Goal: Check status: Check status

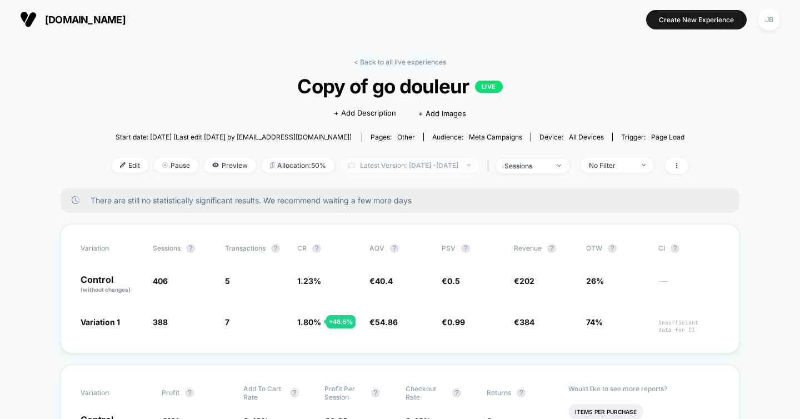
click at [387, 168] on span "Latest Version: [DATE] - [DATE]" at bounding box center [409, 165] width 139 height 15
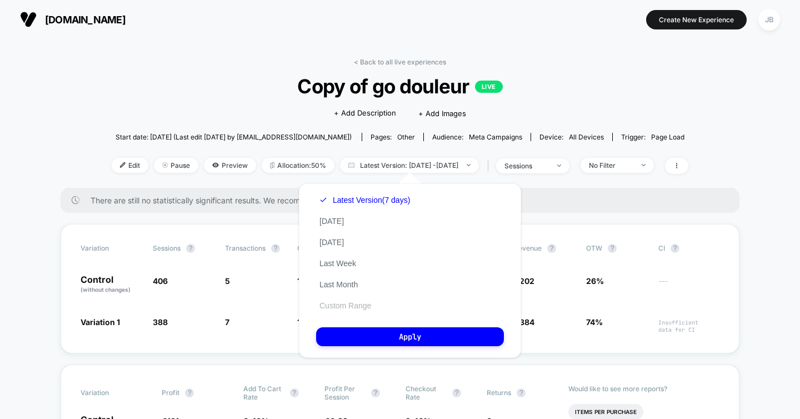
click at [353, 305] on button "Custom Range" at bounding box center [345, 306] width 58 height 10
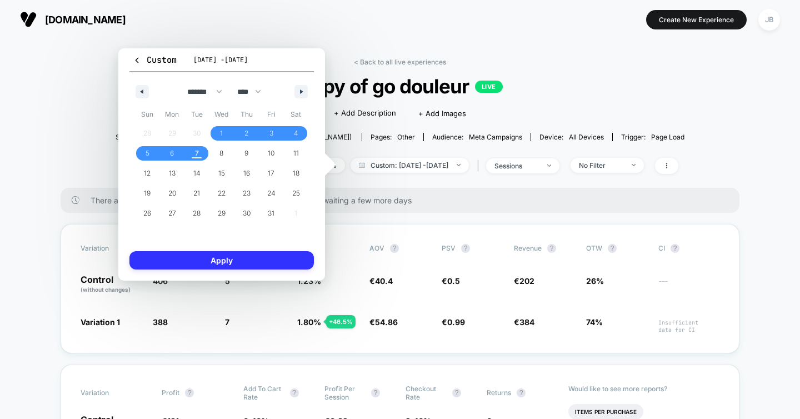
click at [241, 258] on button "Apply" at bounding box center [221, 260] width 184 height 18
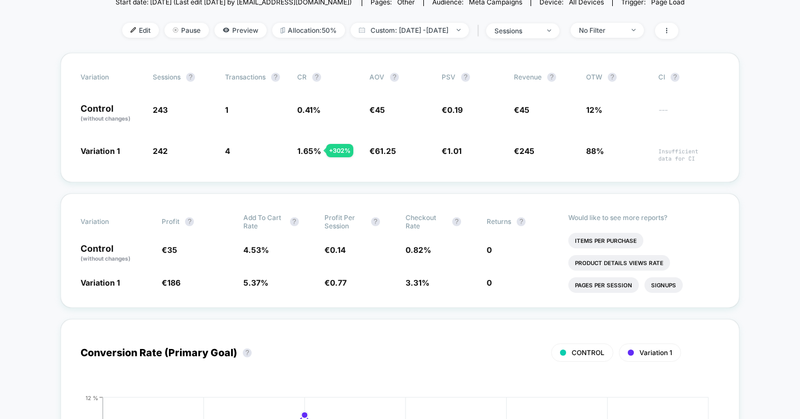
scroll to position [136, 0]
click at [430, 34] on span "Custom: [DATE] - [DATE]" at bounding box center [410, 29] width 118 height 15
select select "*"
select select "****"
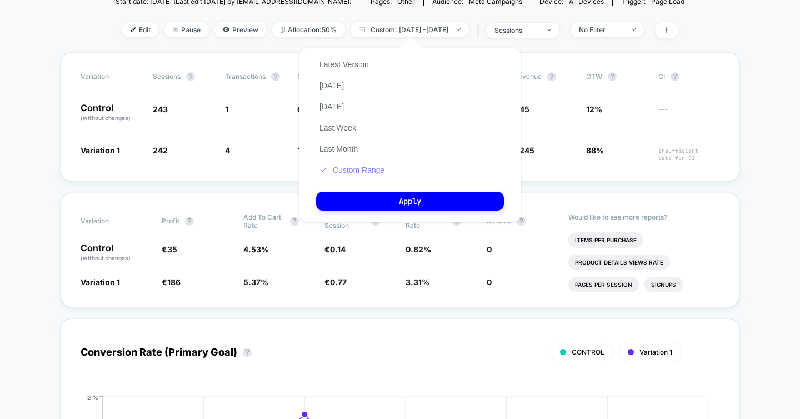
click at [343, 168] on button "Custom Range" at bounding box center [352, 170] width 72 height 10
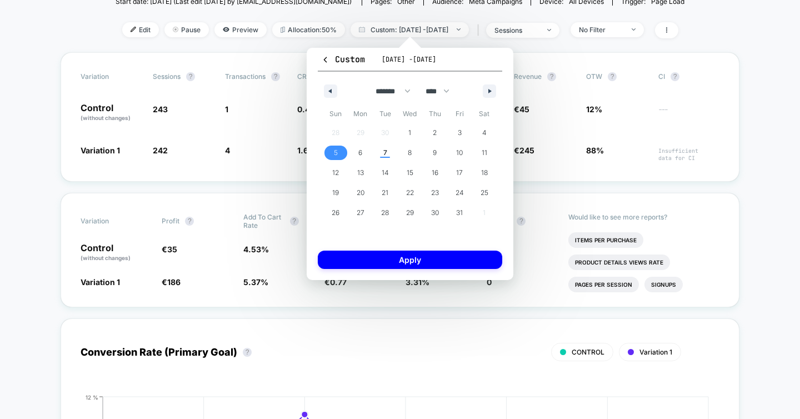
click at [335, 149] on span "5" at bounding box center [336, 153] width 4 height 20
click at [386, 150] on span "7" at bounding box center [385, 153] width 4 height 20
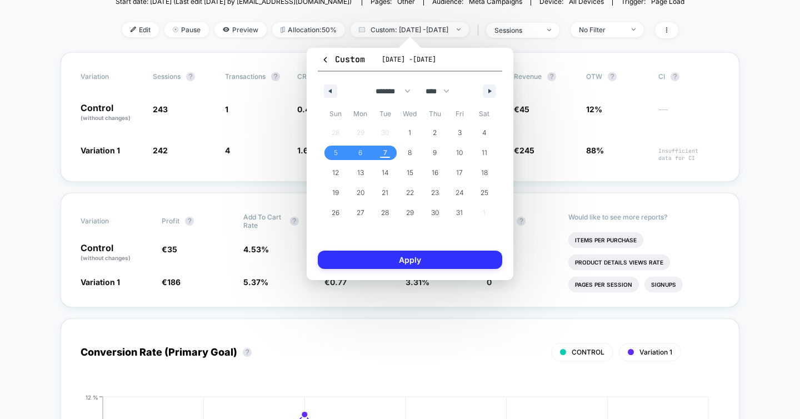
click at [383, 256] on button "Apply" at bounding box center [410, 260] width 184 height 18
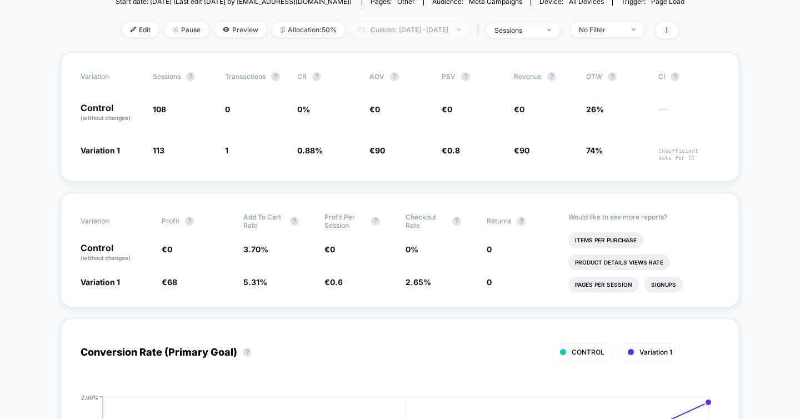
click at [456, 33] on span "Custom: [DATE] - [DATE]" at bounding box center [410, 29] width 118 height 15
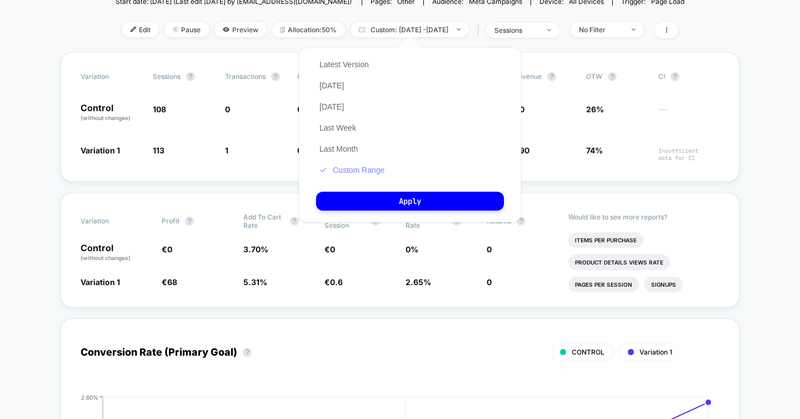
click at [353, 172] on button "Custom Range" at bounding box center [352, 170] width 72 height 10
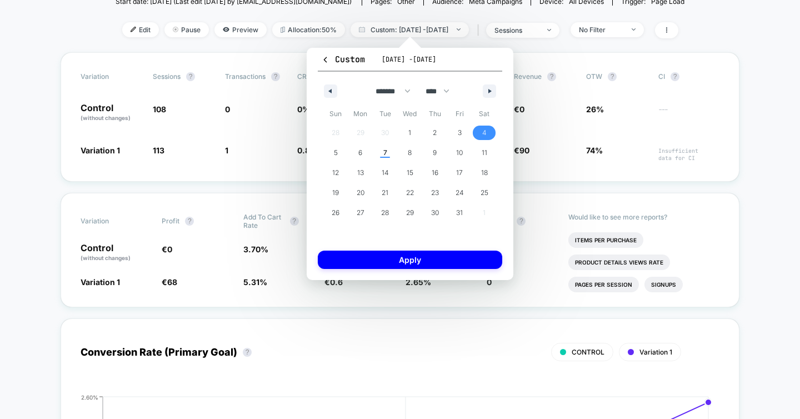
click at [486, 132] on span "4" at bounding box center [484, 133] width 4 height 20
click at [387, 151] on span "7" at bounding box center [385, 153] width 25 height 14
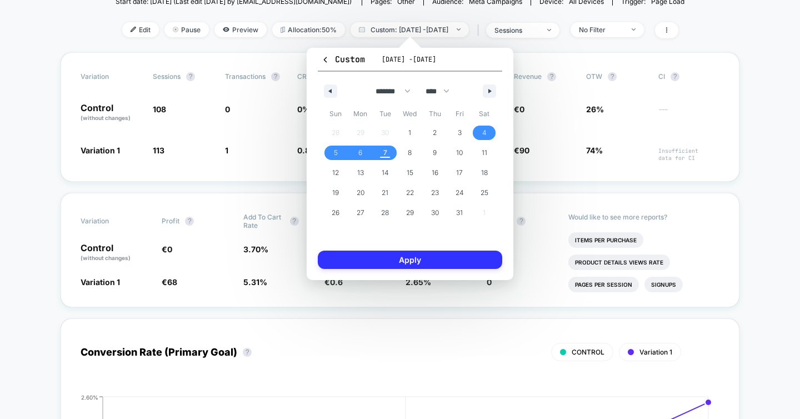
click at [389, 263] on button "Apply" at bounding box center [410, 260] width 184 height 18
